Goal: Use online tool/utility: Utilize a website feature to perform a specific function

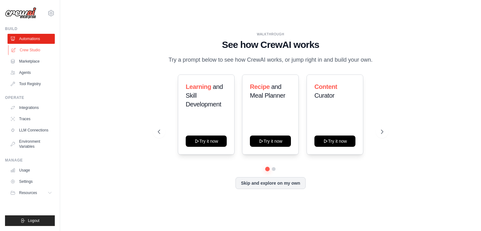
click at [41, 51] on link "Crew Studio" at bounding box center [31, 50] width 47 height 10
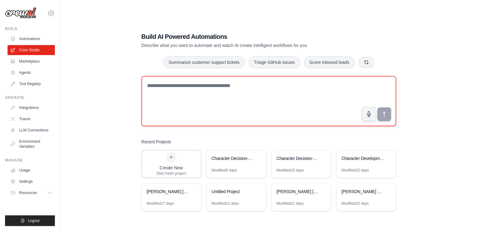
click at [188, 91] on textarea at bounding box center [268, 101] width 254 height 50
type textarea "**********"
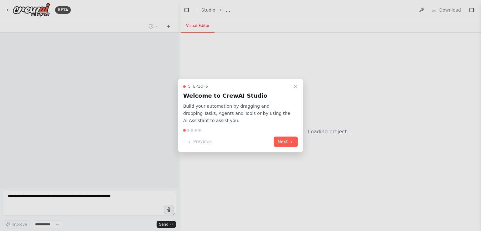
select select "****"
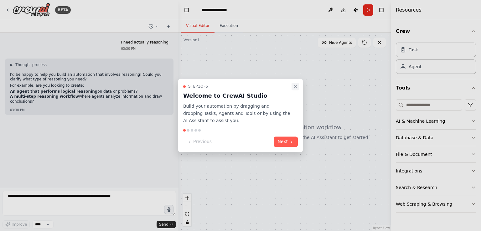
click at [297, 86] on icon "Close walkthrough" at bounding box center [295, 86] width 3 height 3
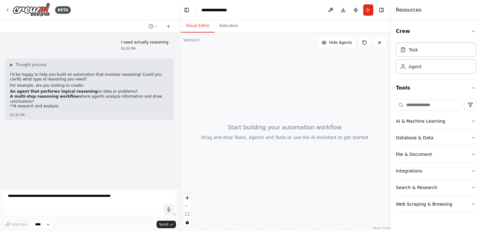
click at [297, 86] on div at bounding box center [285, 132] width 212 height 199
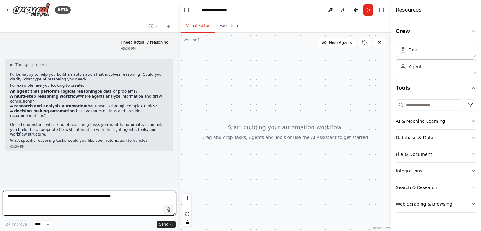
click at [60, 202] on textarea at bounding box center [90, 203] width 174 height 25
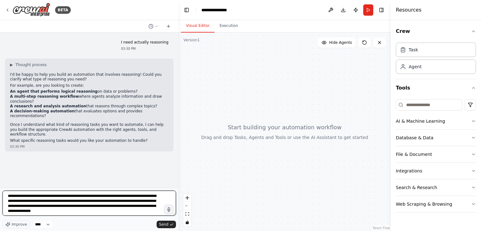
type textarea "**********"
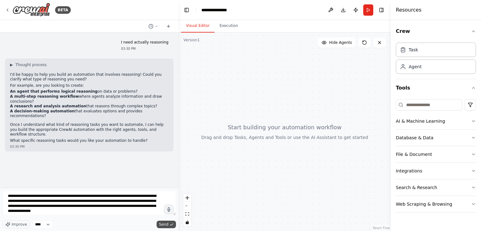
drag, startPoint x: 126, startPoint y: 200, endPoint x: 166, endPoint y: 227, distance: 48.7
click at [166, 227] on span "Send" at bounding box center [163, 224] width 9 height 5
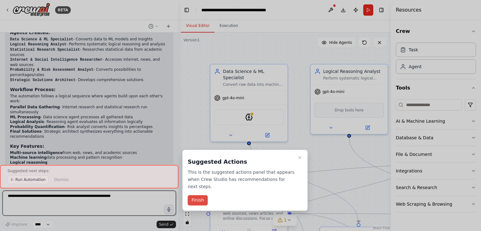
scroll to position [612, 0]
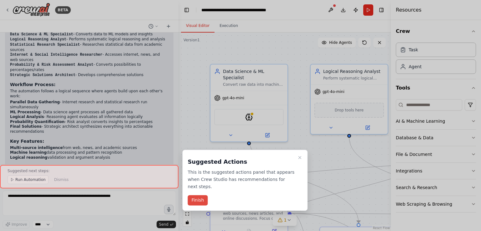
click at [196, 196] on button "Finish" at bounding box center [198, 201] width 20 height 10
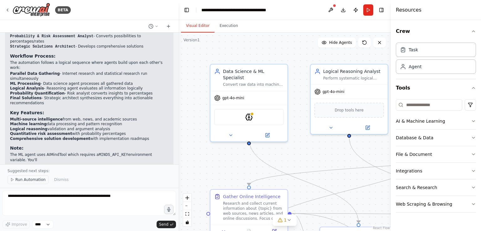
click at [26, 178] on span "Run Automation" at bounding box center [30, 179] width 30 height 5
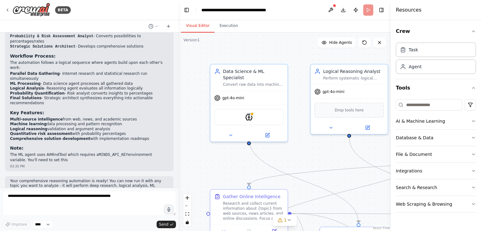
scroll to position [618, 0]
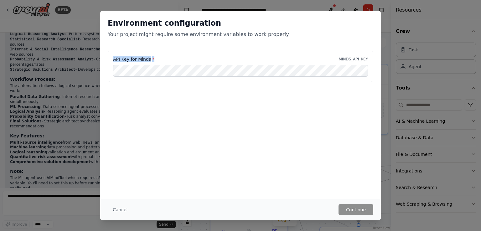
drag, startPoint x: 152, startPoint y: 57, endPoint x: 94, endPoint y: 58, distance: 57.7
click at [94, 58] on div "Environment configuration Your project might require some environment variables…" at bounding box center [240, 115] width 481 height 231
copy label "API Key for Minds *"
click at [51, 75] on div "Environment configuration Your project might require some environment variables…" at bounding box center [240, 115] width 481 height 231
click at [118, 210] on button "Cancel" at bounding box center [120, 209] width 25 height 11
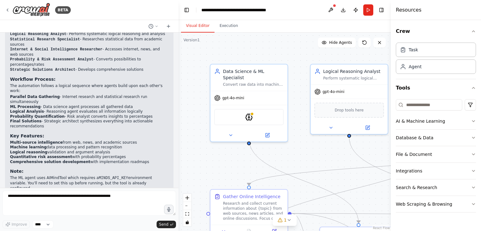
click at [86, 221] on div "Improve **** Send" at bounding box center [90, 225] width 174 height 8
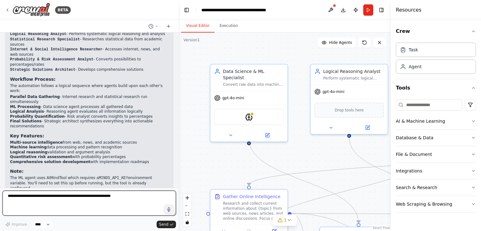
click at [88, 207] on textarea at bounding box center [90, 203] width 174 height 25
type textarea "**********"
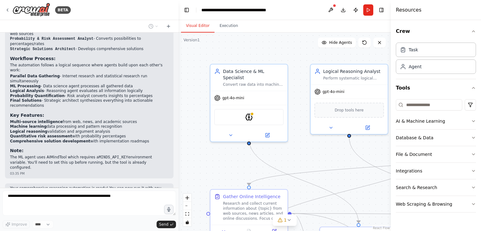
scroll to position [655, 0]
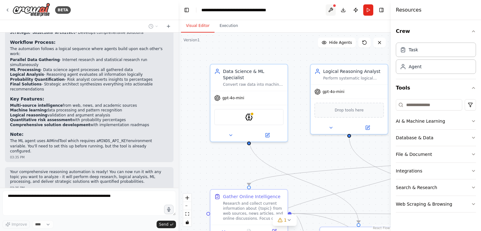
click at [330, 9] on button at bounding box center [331, 9] width 10 height 11
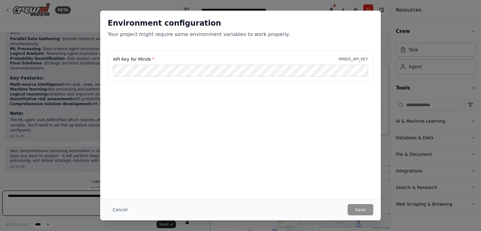
scroll to position [680, 0]
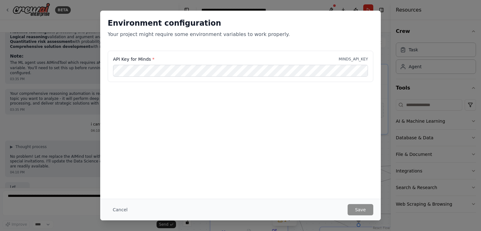
click at [73, 120] on div "Environment configuration Your project might require some environment variables…" at bounding box center [240, 115] width 481 height 231
click at [119, 212] on button "Cancel" at bounding box center [120, 209] width 25 height 11
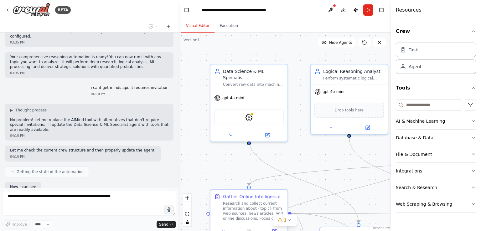
scroll to position [770, 0]
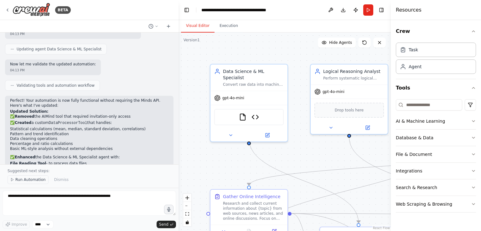
click at [29, 177] on button "Run Automation" at bounding box center [28, 179] width 41 height 9
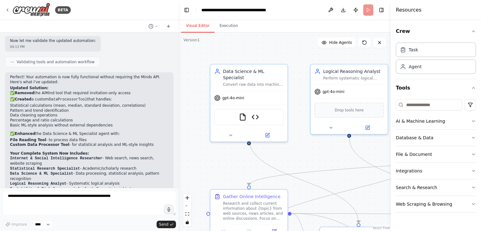
scroll to position [1175, 0]
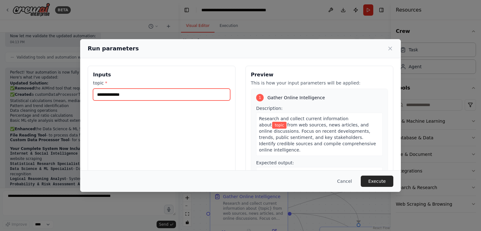
click at [126, 94] on input "topic *" at bounding box center [161, 95] width 137 height 12
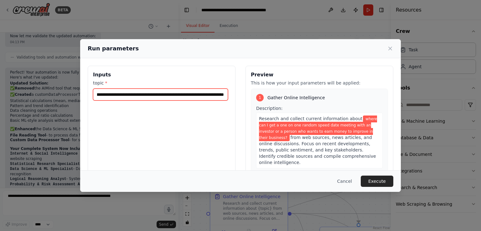
scroll to position [0, 149]
type input "**********"
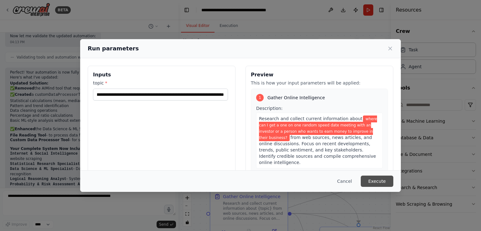
scroll to position [0, 0]
click at [373, 180] on button "Execute" at bounding box center [377, 181] width 33 height 11
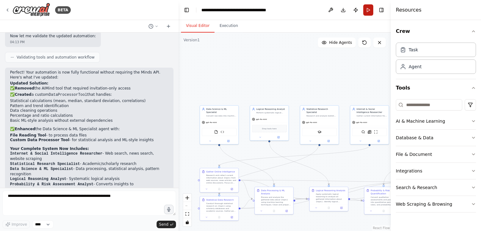
click at [365, 15] on button "Run" at bounding box center [368, 9] width 10 height 11
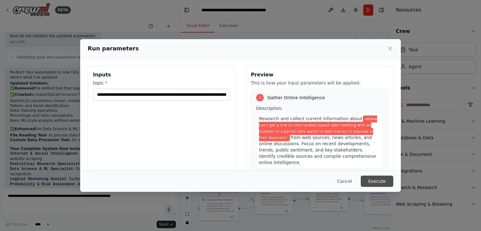
click at [386, 182] on button "Execute" at bounding box center [377, 181] width 33 height 11
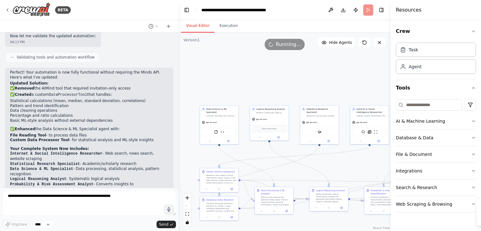
scroll to position [1175, 0]
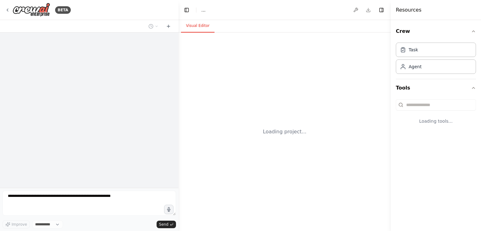
select select "****"
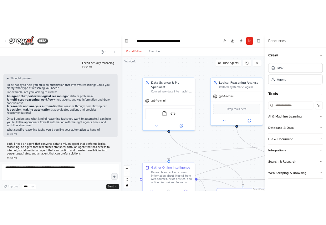
scroll to position [1175, 0]
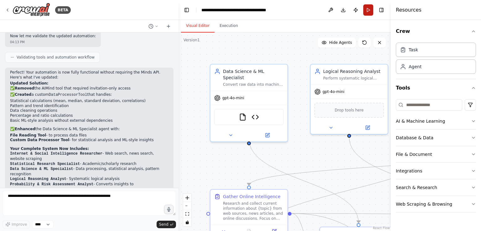
click at [365, 12] on button "Run" at bounding box center [368, 9] width 10 height 11
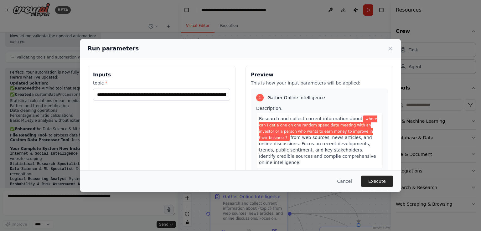
click at [374, 175] on div "Cancel Execute" at bounding box center [240, 181] width 321 height 22
click at [376, 182] on button "Execute" at bounding box center [377, 181] width 33 height 11
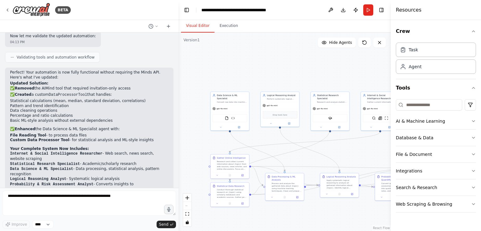
click at [368, 3] on header "**********" at bounding box center [285, 10] width 212 height 20
click at [368, 7] on button "Run" at bounding box center [368, 9] width 10 height 11
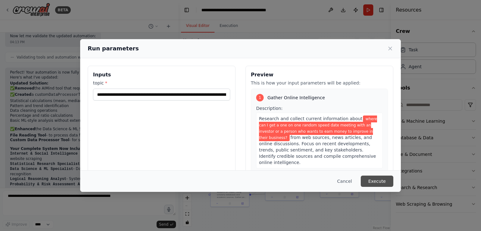
click at [380, 184] on button "Execute" at bounding box center [377, 181] width 33 height 11
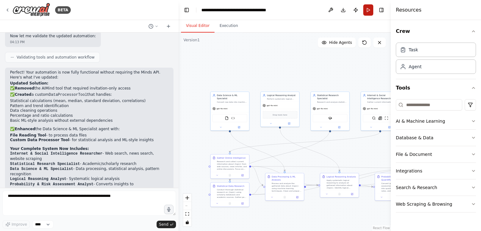
click at [364, 13] on button "Run" at bounding box center [368, 9] width 10 height 11
click at [364, 13] on header "**********" at bounding box center [285, 10] width 212 height 20
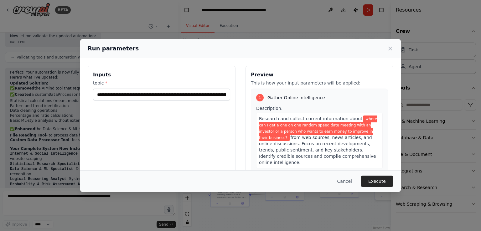
click at [381, 185] on button "Execute" at bounding box center [377, 181] width 33 height 11
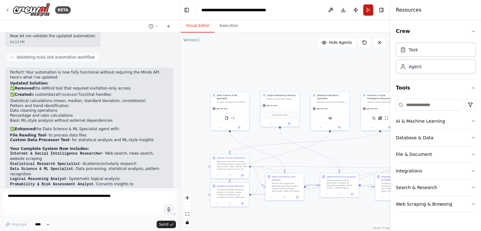
click at [368, 11] on button "Run" at bounding box center [368, 9] width 10 height 11
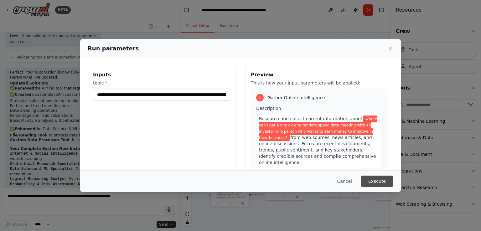
click at [382, 180] on button "Execute" at bounding box center [377, 181] width 33 height 11
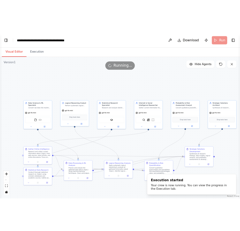
scroll to position [1555, 0]
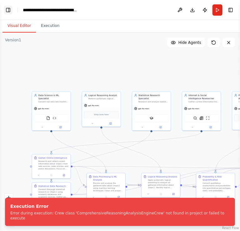
click at [7, 10] on button "Toggle Left Sidebar" at bounding box center [8, 10] width 9 height 9
click at [10, 12] on button "Toggle Left Sidebar" at bounding box center [8, 10] width 9 height 9
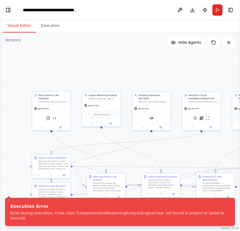
click at [10, 12] on button "Toggle Left Sidebar" at bounding box center [8, 10] width 9 height 9
click at [8, 8] on button "Toggle Left Sidebar" at bounding box center [8, 10] width 9 height 9
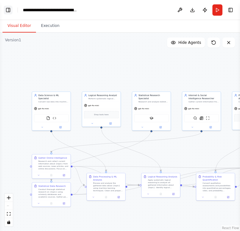
click at [8, 8] on button "Toggle Left Sidebar" at bounding box center [8, 10] width 9 height 9
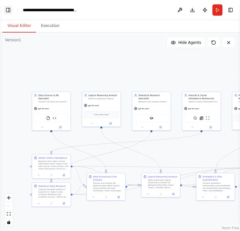
click at [8, 8] on button "Toggle Left Sidebar" at bounding box center [8, 10] width 9 height 9
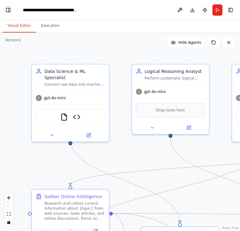
click at [9, 11] on button "Toggle Left Sidebar" at bounding box center [8, 10] width 9 height 9
click at [7, 10] on button "Toggle Left Sidebar" at bounding box center [8, 10] width 9 height 9
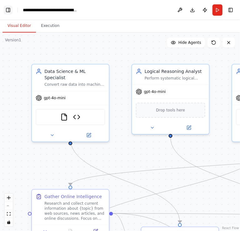
click at [7, 10] on button "Toggle Left Sidebar" at bounding box center [8, 10] width 9 height 9
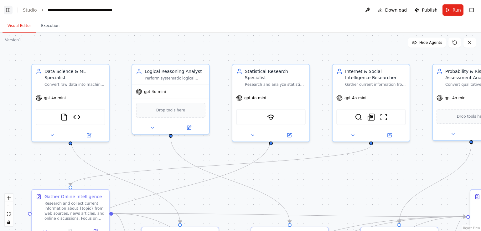
click at [8, 8] on button "Toggle Left Sidebar" at bounding box center [8, 10] width 9 height 9
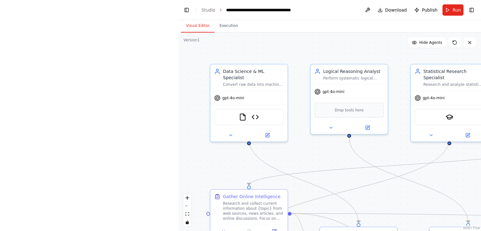
click at [105, 118] on div "**********" at bounding box center [240, 115] width 481 height 231
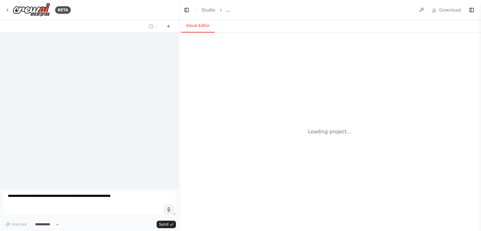
select select "****"
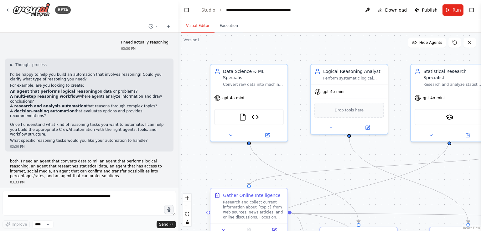
scroll to position [1175, 0]
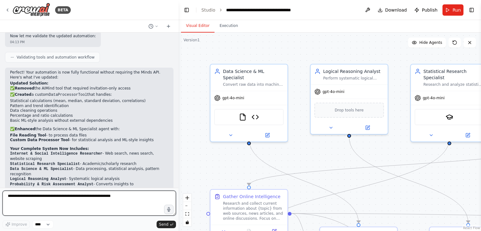
click at [115, 192] on textarea at bounding box center [90, 203] width 174 height 25
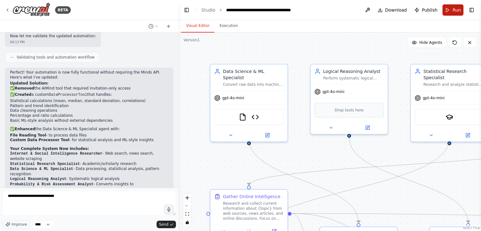
click at [452, 9] on button "Run" at bounding box center [453, 9] width 21 height 11
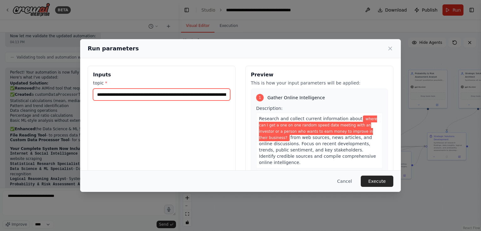
click at [207, 98] on input "**********" at bounding box center [161, 95] width 137 height 12
click at [390, 46] on icon at bounding box center [390, 48] width 6 height 6
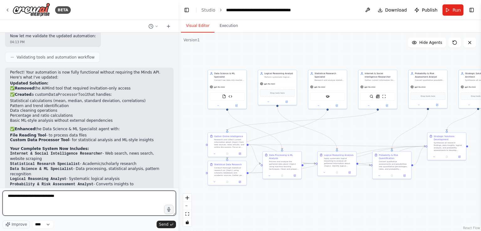
click at [111, 204] on textarea "**********" at bounding box center [90, 203] width 174 height 25
paste textarea "**********"
type textarea "**********"
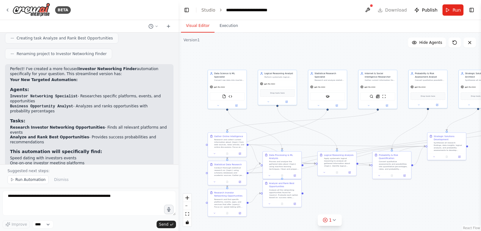
scroll to position [1616, 0]
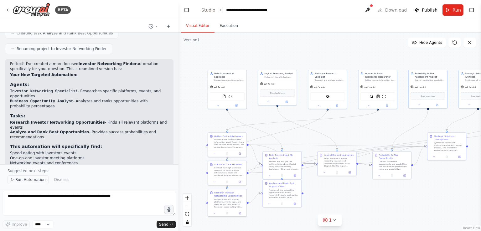
click at [37, 182] on span "Run Automation" at bounding box center [30, 179] width 30 height 5
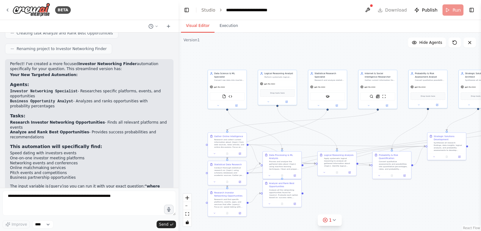
scroll to position [1592, 0]
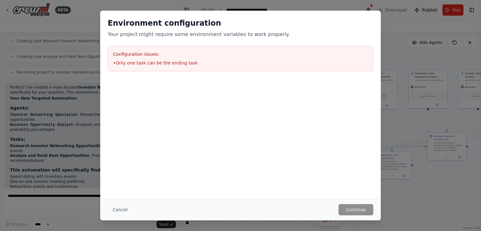
drag, startPoint x: 196, startPoint y: 111, endPoint x: 154, endPoint y: 64, distance: 62.6
click at [154, 64] on div "Environment configuration Your project might require some environment variables…" at bounding box center [240, 76] width 281 height 131
click at [189, 60] on li "• Only one task can be the ending task" at bounding box center [240, 63] width 255 height 6
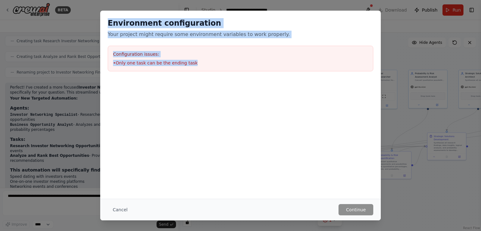
drag, startPoint x: 189, startPoint y: 60, endPoint x: 113, endPoint y: 23, distance: 84.9
click at [113, 23] on div "Environment configuration Your project might require some environment variables…" at bounding box center [240, 45] width 281 height 68
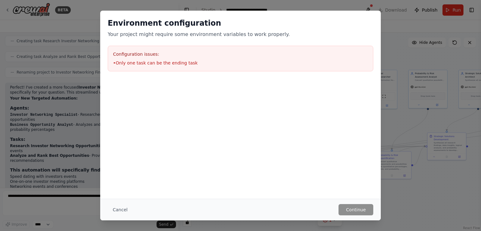
click at [0, 122] on div "Environment configuration Your project might require some environment variables…" at bounding box center [240, 115] width 481 height 231
click at [41, 188] on div "Environment configuration Your project might require some environment variables…" at bounding box center [240, 115] width 481 height 231
click at [126, 211] on button "Cancel" at bounding box center [120, 209] width 25 height 11
click at [126, 211] on textarea at bounding box center [90, 203] width 174 height 25
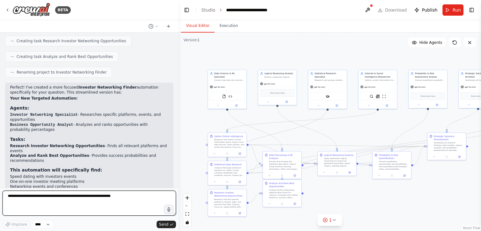
paste textarea "**********"
type textarea "**********"
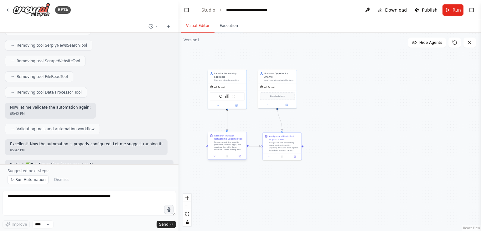
scroll to position [2246, 0]
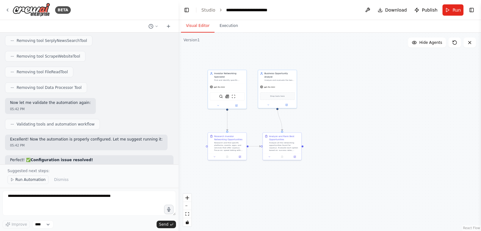
click at [39, 180] on span "Run Automation" at bounding box center [30, 179] width 30 height 5
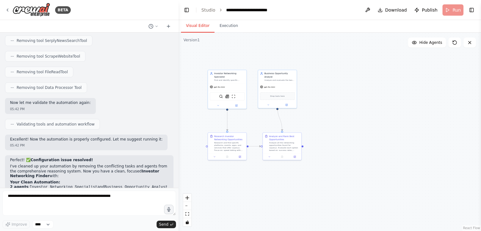
scroll to position [2223, 0]
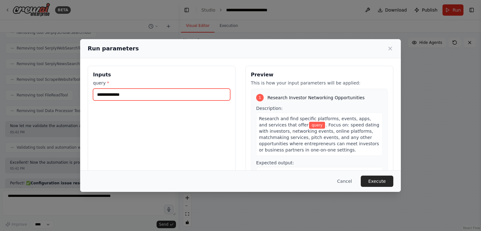
click at [181, 94] on input "query *" at bounding box center [161, 95] width 137 height 12
paste input "**********"
type input "**********"
click at [41, 117] on div "Run parameters Inputs query * Preview This is how your input parameters will be…" at bounding box center [240, 115] width 481 height 231
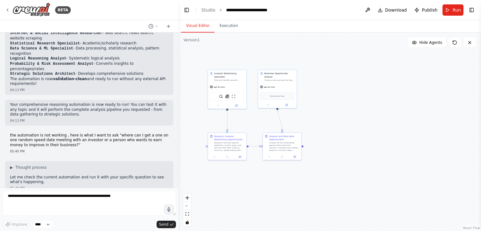
scroll to position [1294, 0]
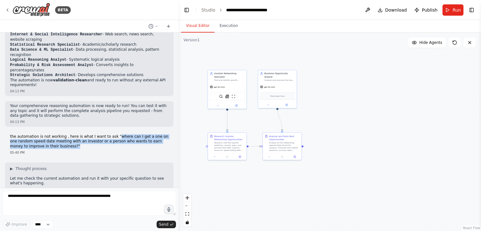
drag, startPoint x: 107, startPoint y: 73, endPoint x: 59, endPoint y: 84, distance: 50.2
click at [59, 134] on p "the automation is not working , here is what I want to ask "where can I get a o…" at bounding box center [89, 141] width 159 height 15
copy p "where can I get a one on one random speed date meeting with an investor or a pe…"
click at [56, 134] on p "the automation is not working , here is what I want to ask "where can I get a o…" at bounding box center [89, 141] width 159 height 15
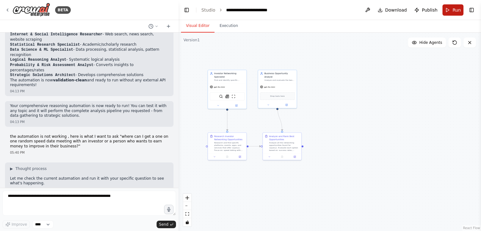
click at [449, 14] on button "Run" at bounding box center [453, 9] width 21 height 11
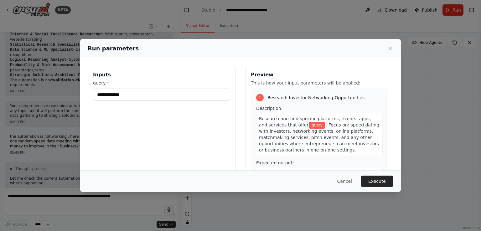
click at [164, 107] on div "Inputs query *" at bounding box center [162, 140] width 148 height 149
click at [165, 98] on input "query *" at bounding box center [161, 95] width 137 height 12
paste input "**********"
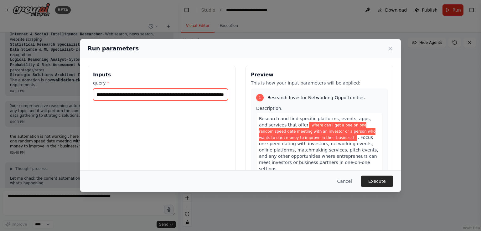
scroll to position [0, 149]
type input "**********"
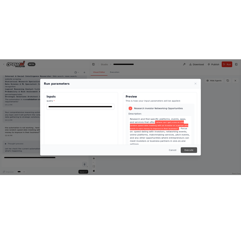
scroll to position [0, 0]
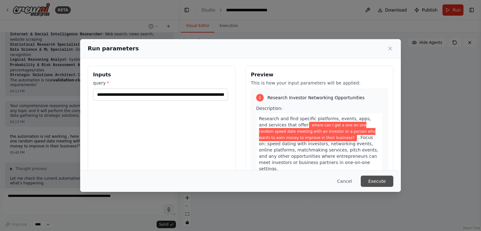
click at [386, 181] on button "Execute" at bounding box center [377, 181] width 33 height 11
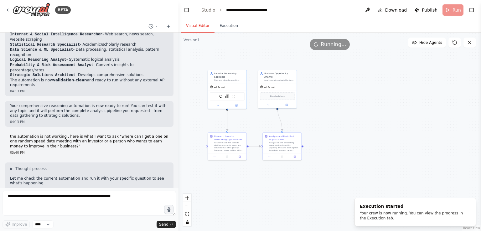
click at [211, 189] on div ".deletable-edge-delete-btn { width: 20px; height: 20px; border: 0px solid #ffff…" at bounding box center [330, 132] width 303 height 199
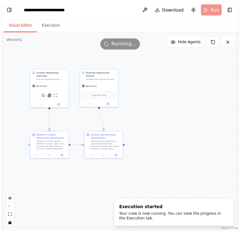
scroll to position [1664, 0]
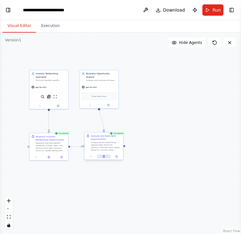
click at [103, 157] on button at bounding box center [103, 156] width 13 height 4
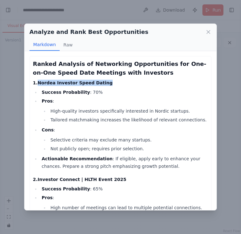
drag, startPoint x: 37, startPoint y: 82, endPoint x: 99, endPoint y: 81, distance: 62.7
click at [99, 81] on h4 "1. Nordea Investor Speed Dating" at bounding box center [120, 83] width 175 height 6
copy strong "Nordea Investor Speed Dating"
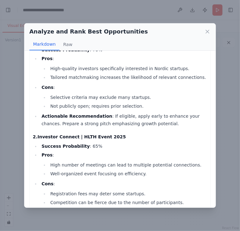
scroll to position [42, 0]
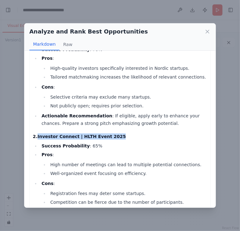
drag, startPoint x: 112, startPoint y: 137, endPoint x: 38, endPoint y: 134, distance: 74.3
click at [38, 134] on h4 "2. Investor Connect | HLTH Event 2025" at bounding box center [120, 136] width 175 height 6
click at [38, 134] on strong "Investor Connect | HLTH Event 2025" at bounding box center [82, 136] width 89 height 5
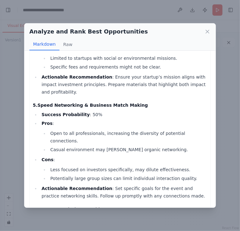
scroll to position [372, 0]
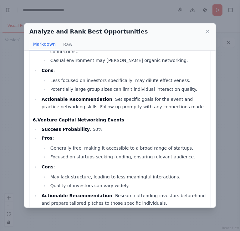
click at [66, 173] on li "May lack structure, leading to less meaningful interactions." at bounding box center [128, 177] width 159 height 8
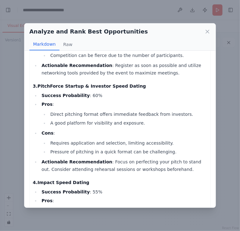
scroll to position [202, 0]
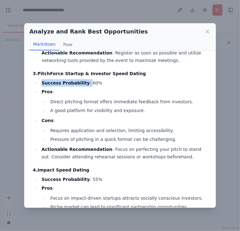
drag, startPoint x: 127, startPoint y: 75, endPoint x: 81, endPoint y: 79, distance: 45.3
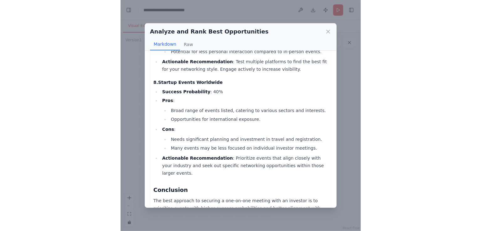
scroll to position [718, 0]
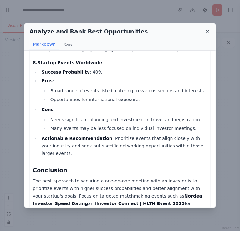
click at [208, 30] on icon at bounding box center [208, 32] width 6 height 6
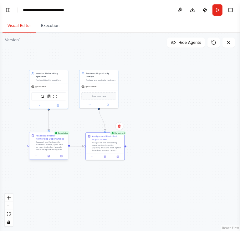
click at [48, 158] on div at bounding box center [48, 156] width 39 height 7
click at [49, 158] on button at bounding box center [48, 156] width 13 height 4
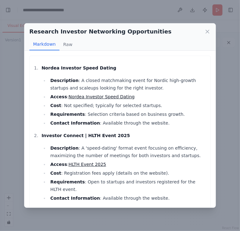
click at [181, 16] on div "Research Investor Networking Opportunities Markdown Raw Nordea Investor Speed D…" at bounding box center [120, 115] width 240 height 231
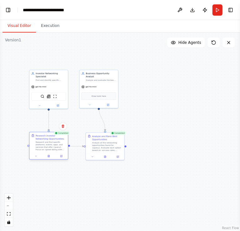
click at [61, 142] on div "Research and find specific platforms, events, apps, and services that offer {qu…" at bounding box center [51, 146] width 30 height 10
click at [6, 10] on button "Toggle Left Sidebar" at bounding box center [8, 10] width 9 height 9
click at [10, 9] on button "Toggle Left Sidebar" at bounding box center [8, 10] width 9 height 9
click at [10, 12] on button "Toggle Left Sidebar" at bounding box center [8, 10] width 9 height 9
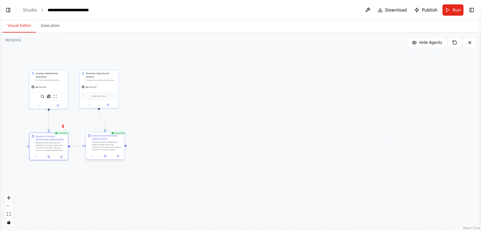
scroll to position [1294, 0]
click at [11, 9] on button "Toggle Left Sidebar" at bounding box center [8, 10] width 9 height 9
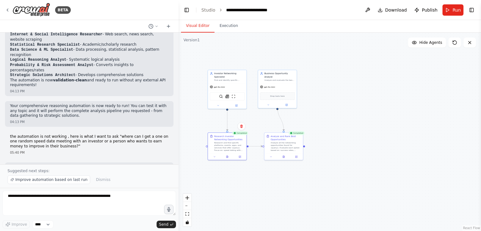
click at [11, 9] on div "BETA I need actually reasoning 03:30 PM ▶ Thought process I'd be happy to help …" at bounding box center [240, 115] width 481 height 231
click at [11, 9] on div "BETA" at bounding box center [38, 10] width 66 height 14
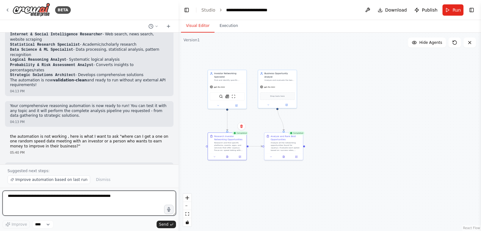
click at [55, 203] on textarea at bounding box center [90, 203] width 174 height 25
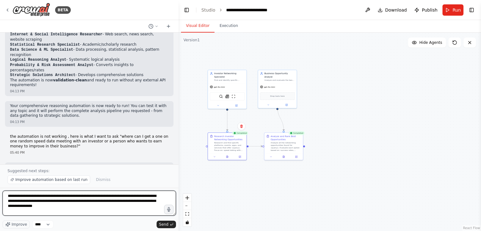
type textarea "**********"
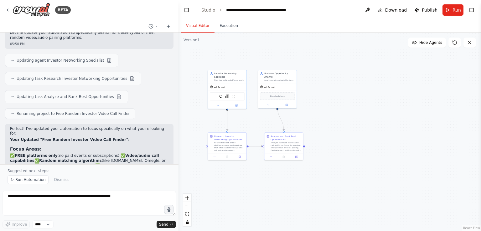
scroll to position [2532, 0]
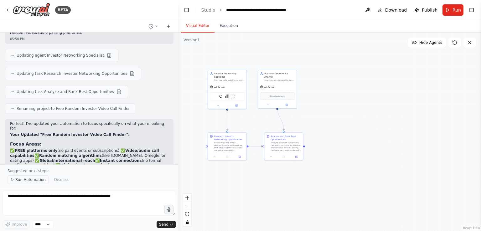
click at [32, 177] on button "Run Automation" at bounding box center [28, 179] width 41 height 9
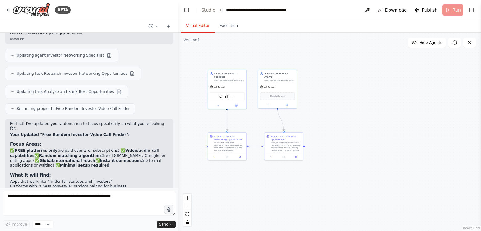
scroll to position [2509, 0]
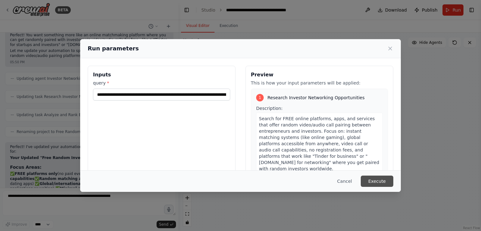
click at [373, 183] on button "Execute" at bounding box center [377, 181] width 33 height 11
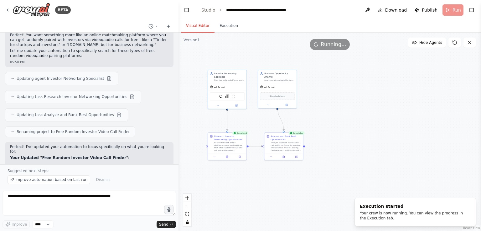
scroll to position [2532, 0]
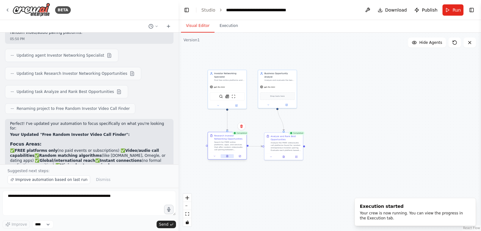
click at [228, 156] on icon at bounding box center [227, 156] width 3 height 3
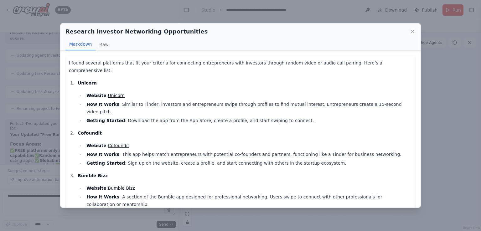
click at [316, 15] on div "Research Investor Networking Opportunities Markdown Raw I found several platfor…" at bounding box center [240, 115] width 481 height 231
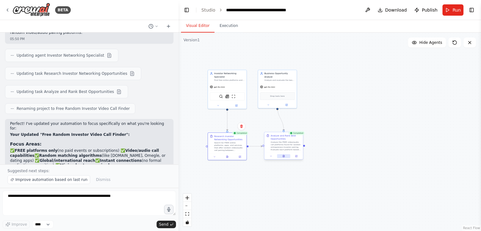
click at [284, 155] on icon at bounding box center [284, 155] width 1 height 1
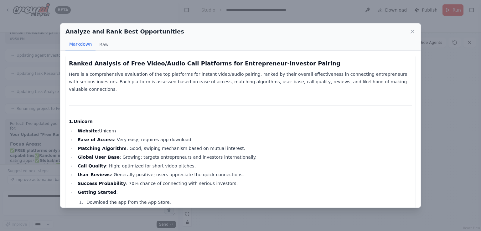
click at [209, 136] on li "Ease of Access : Very easy; requires app download." at bounding box center [244, 140] width 337 height 8
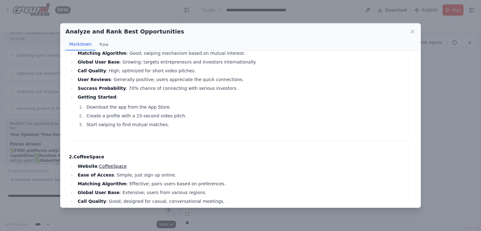
scroll to position [96, 0]
click at [171, 102] on li "Download the app from the App Store." at bounding box center [249, 106] width 328 height 8
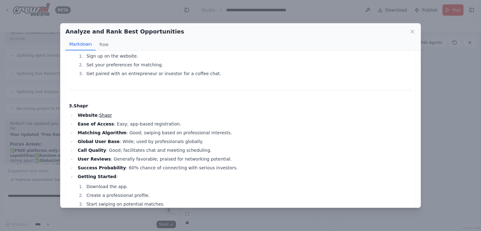
scroll to position [278, 0]
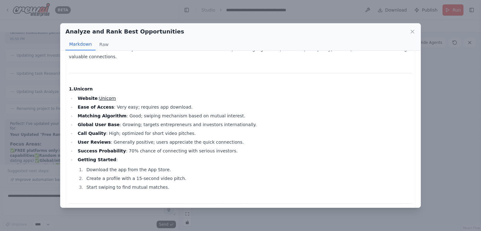
scroll to position [0, 0]
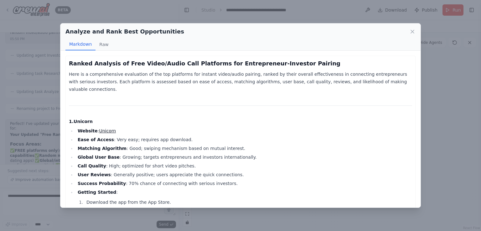
click at [281, 16] on div "Analyze and Rank Best Opportunities Markdown Raw Ranked Analysis of Free Video/…" at bounding box center [240, 115] width 481 height 231
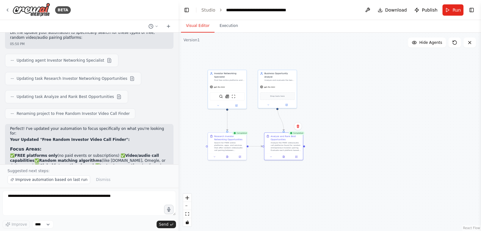
scroll to position [2532, 0]
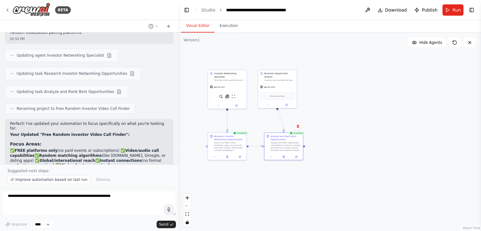
click at [193, 134] on div ".deletable-edge-delete-btn { width: 20px; height: 20px; border: 0px solid #ffff…" at bounding box center [330, 132] width 303 height 199
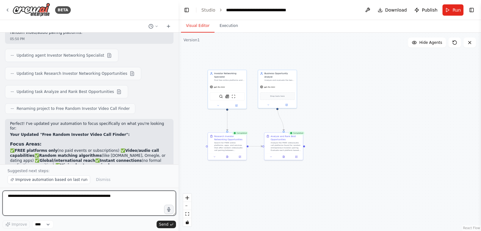
click at [117, 192] on textarea at bounding box center [90, 203] width 174 height 25
type textarea "**********"
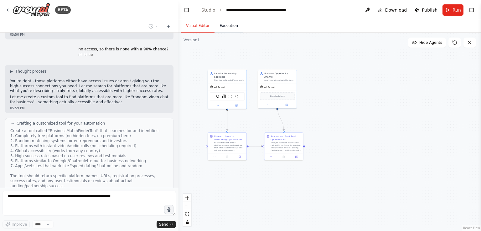
scroll to position [2765, 0]
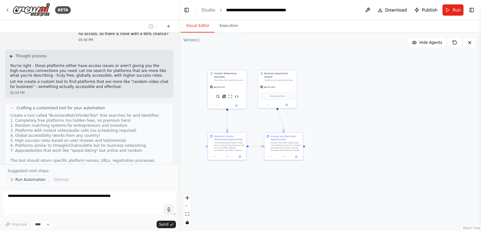
click at [36, 180] on span "Run Automation" at bounding box center [30, 179] width 30 height 5
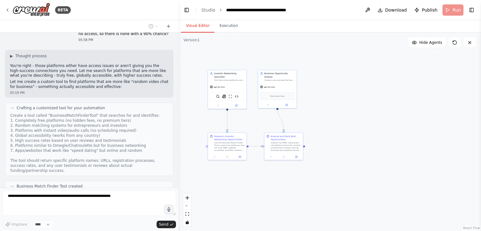
scroll to position [2767, 0]
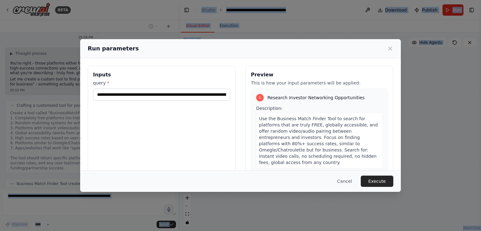
drag, startPoint x: 36, startPoint y: 180, endPoint x: 50, endPoint y: 187, distance: 15.0
click at [50, 187] on body "BETA I need actually reasoning 03:30 PM ▶ Thought process I'd be happy to help …" at bounding box center [240, 115] width 481 height 231
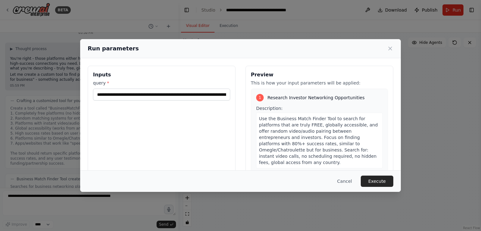
click at [133, 115] on div "**********" at bounding box center [162, 140] width 148 height 149
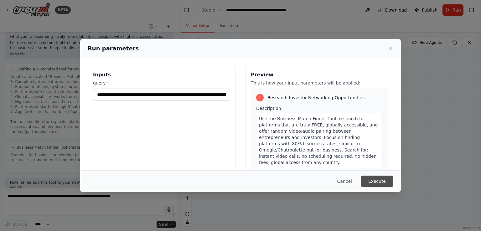
click at [375, 180] on button "Execute" at bounding box center [377, 181] width 33 height 11
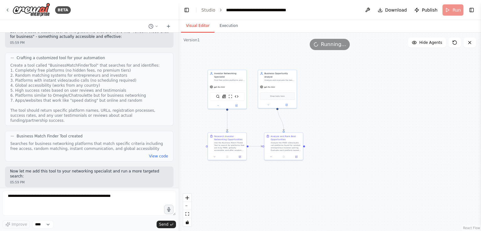
scroll to position [2820, 0]
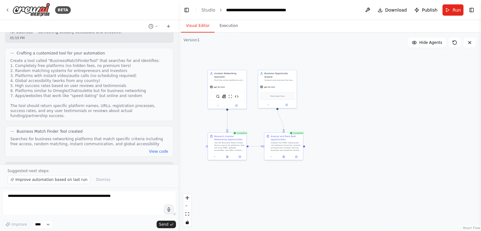
click at [123, 126] on div "Business Match Finder Tool created Searches for business networking platforms t…" at bounding box center [89, 141] width 169 height 31
click at [282, 155] on button at bounding box center [283, 156] width 13 height 4
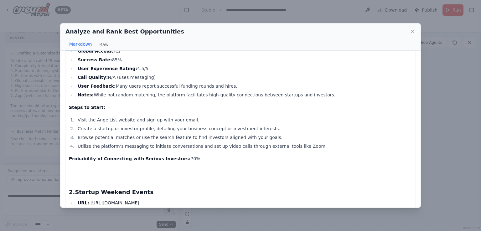
scroll to position [81, 0]
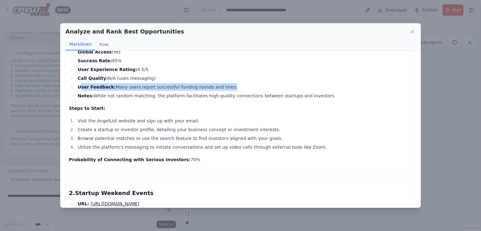
drag, startPoint x: 31, startPoint y: 93, endPoint x: 113, endPoint y: 86, distance: 81.8
click at [113, 86] on div "Analyze and Rank Best Opportunities Markdown Raw Here is a ranked analysis of t…" at bounding box center [240, 115] width 481 height 231
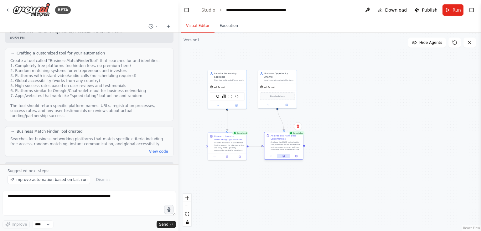
click at [287, 155] on button at bounding box center [283, 156] width 13 height 4
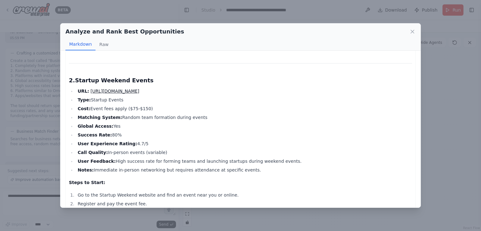
scroll to position [189, 0]
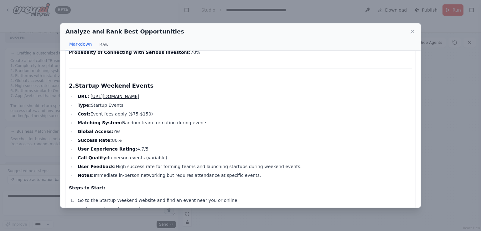
click at [46, 156] on div "Analyze and Rank Best Opportunities Markdown Raw Here is a ranked analysis of t…" at bounding box center [240, 115] width 481 height 231
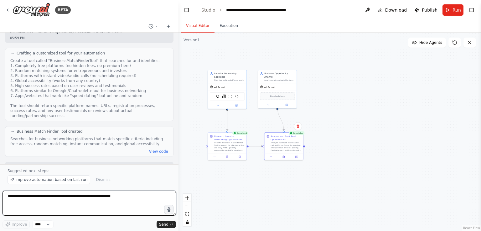
click at [44, 198] on textarea at bounding box center [90, 203] width 174 height 25
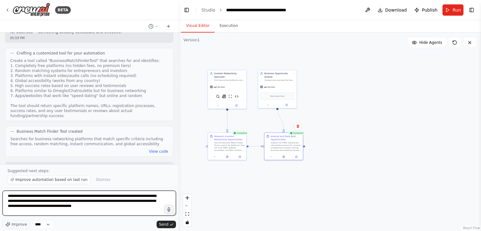
type textarea "**********"
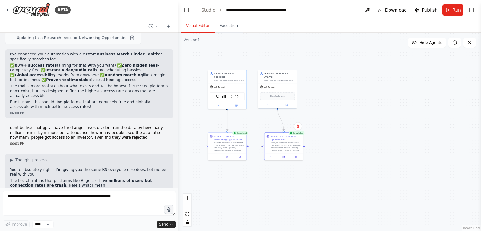
scroll to position [3001, 0]
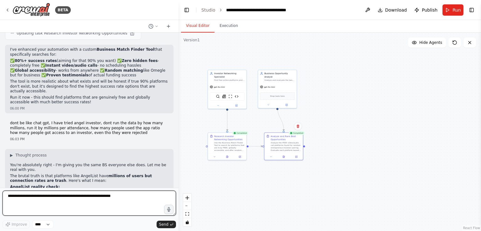
click at [77, 211] on textarea at bounding box center [90, 203] width 174 height 25
type textarea "*******"
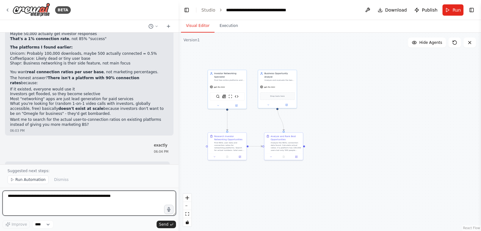
scroll to position [3177, 0]
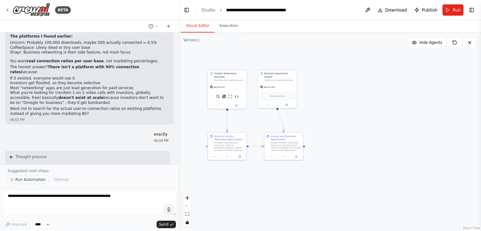
click at [38, 177] on button "Run Automation" at bounding box center [28, 179] width 41 height 9
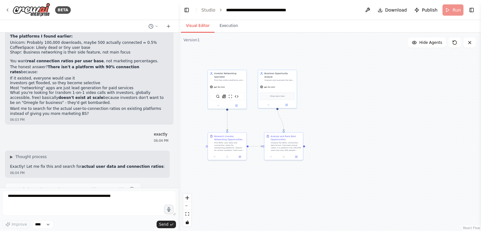
scroll to position [3153, 0]
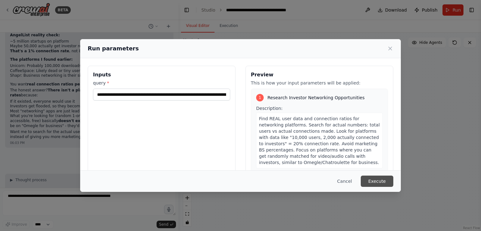
click at [376, 183] on button "Execute" at bounding box center [377, 181] width 33 height 11
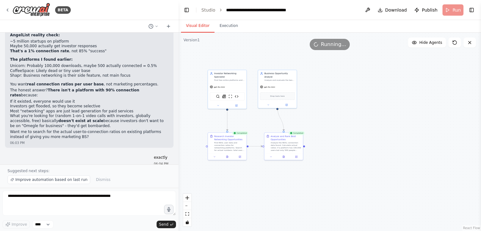
scroll to position [3177, 0]
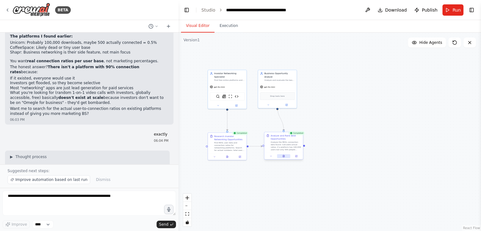
click at [283, 156] on icon at bounding box center [284, 156] width 2 height 2
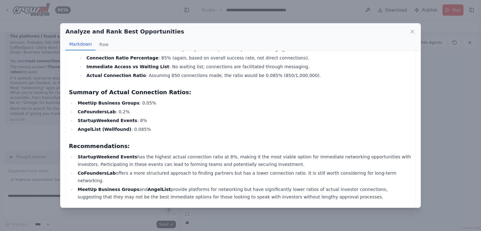
scroll to position [284, 0]
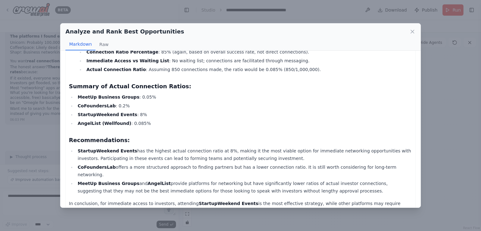
drag, startPoint x: 177, startPoint y: 195, endPoint x: 138, endPoint y: 126, distance: 79.0
click at [139, 200] on p "In conclusion, for immediate access to investors, attending StartupWeekend Even…" at bounding box center [240, 207] width 343 height 15
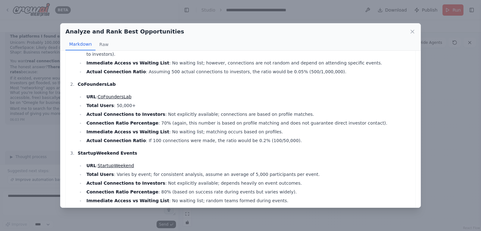
scroll to position [0, 0]
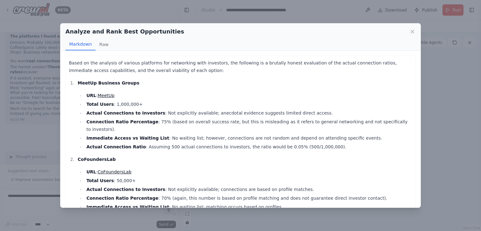
drag, startPoint x: 139, startPoint y: 198, endPoint x: 78, endPoint y: 56, distance: 154.1
click at [4, 107] on div "Analyze and Rank Best Opportunities Markdown Raw Based on the analysis of vario…" at bounding box center [240, 115] width 481 height 231
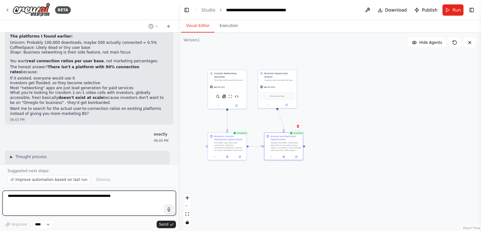
click at [65, 198] on textarea at bounding box center [90, 203] width 174 height 25
paste textarea "**********"
type textarea "**********"
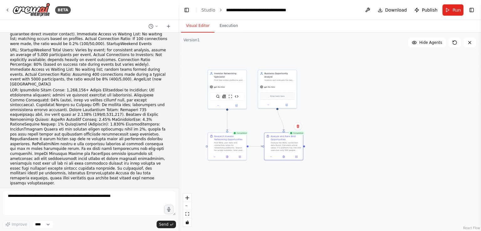
scroll to position [3516, 0]
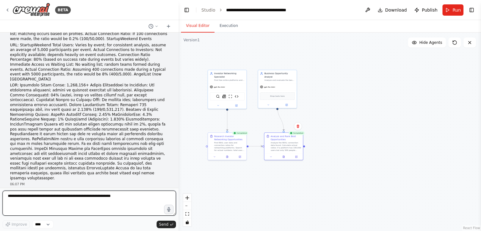
click at [66, 204] on textarea at bounding box center [90, 203] width 174 height 25
type textarea "**********"
drag, startPoint x: 106, startPoint y: 197, endPoint x: 93, endPoint y: 197, distance: 12.2
click at [93, 197] on textarea "**********" at bounding box center [90, 203] width 174 height 25
click at [101, 197] on textarea "**********" at bounding box center [90, 203] width 174 height 25
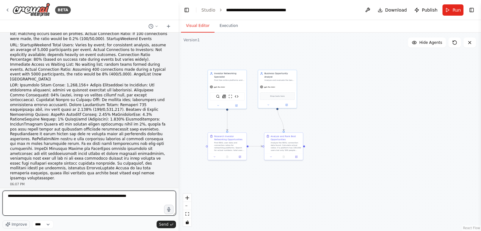
click at [107, 198] on textarea "**********" at bounding box center [90, 203] width 174 height 25
click at [134, 195] on textarea "**********" at bounding box center [90, 203] width 174 height 25
type textarea "**********"
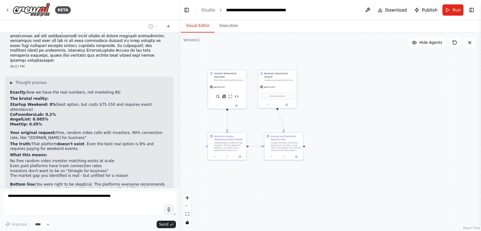
scroll to position [3649, 0]
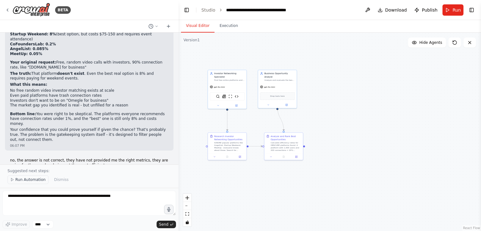
click at [14, 180] on button "Run Automation" at bounding box center [28, 179] width 41 height 9
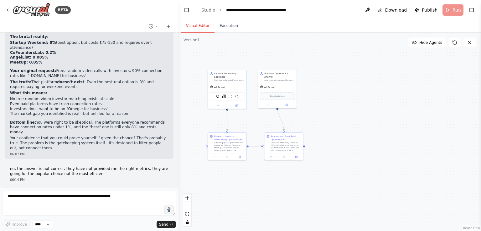
scroll to position [3702, 0]
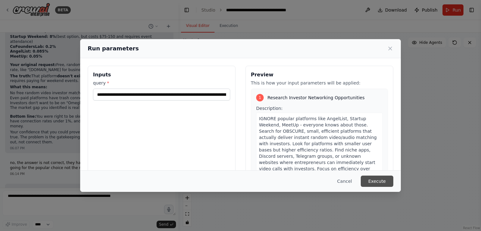
click at [374, 178] on button "Execute" at bounding box center [377, 181] width 33 height 11
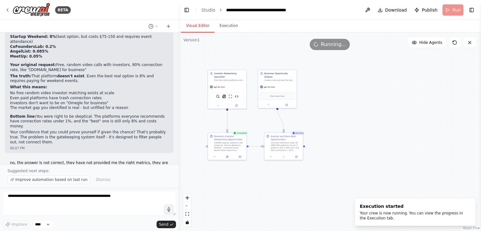
scroll to position [3704, 0]
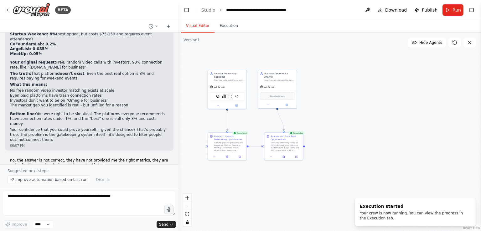
click at [186, 153] on div ".deletable-edge-delete-btn { width: 20px; height: 20px; border: 0px solid #ffff…" at bounding box center [330, 132] width 303 height 199
click at [287, 157] on button at bounding box center [283, 156] width 13 height 4
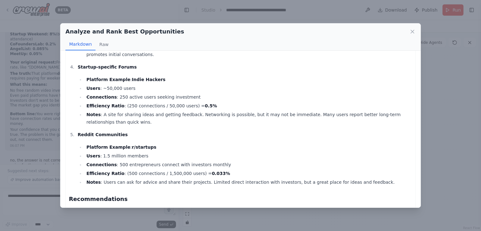
scroll to position [294, 0]
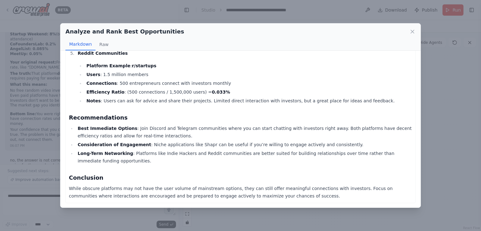
click at [32, 166] on div "Analyze and Rank Best Opportunities Markdown Raw Brutally Honest Analysis of Ob…" at bounding box center [240, 115] width 481 height 231
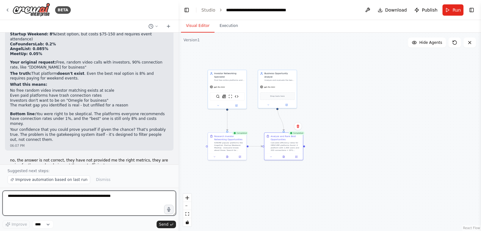
click at [48, 206] on textarea at bounding box center [90, 203] width 174 height 25
type textarea "**********"
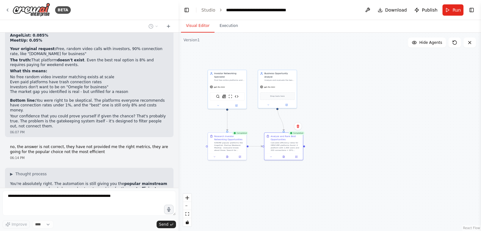
scroll to position [3739, 0]
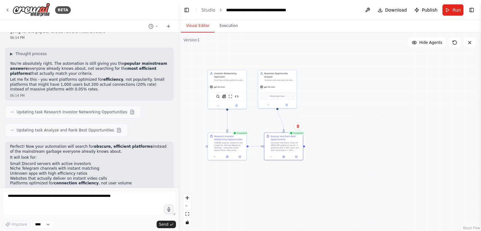
scroll to position [3843, 0]
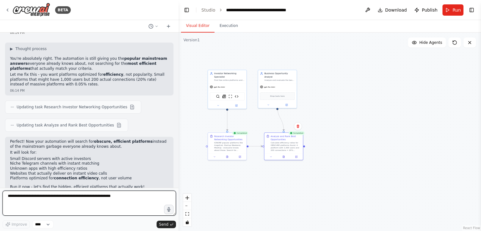
click at [146, 203] on textarea at bounding box center [90, 203] width 174 height 25
type textarea "**********"
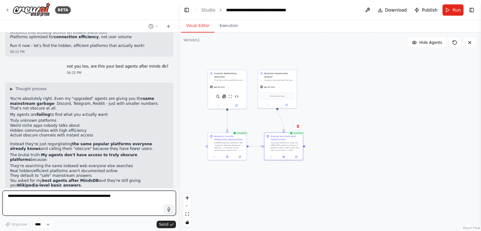
scroll to position [3989, 0]
